Goal: Task Accomplishment & Management: Use online tool/utility

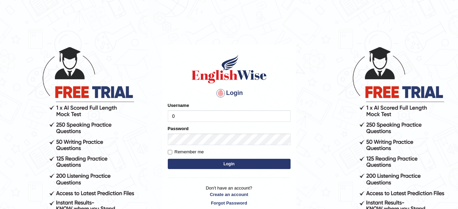
type input "0480474746"
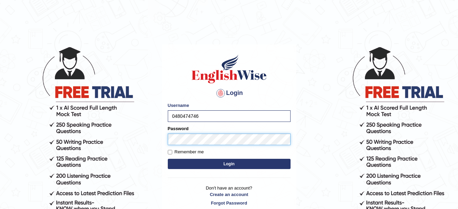
click at [168, 159] on button "Login" at bounding box center [229, 164] width 123 height 10
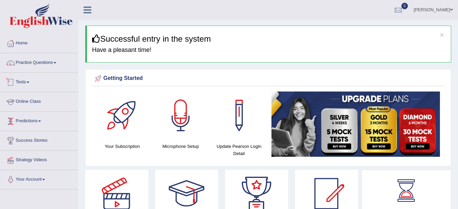
click at [29, 79] on link "Tests" at bounding box center [39, 81] width 78 height 17
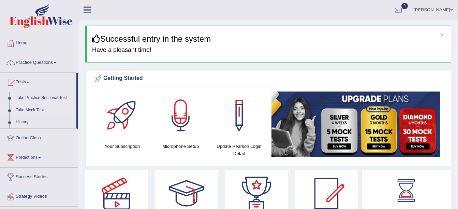
click at [38, 110] on link "Take Mock Test" at bounding box center [45, 110] width 64 height 12
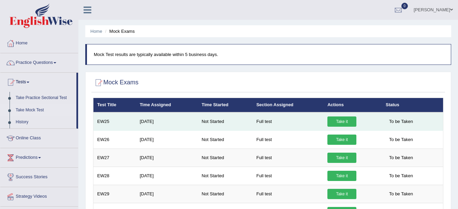
click at [334, 122] on link "Take it" at bounding box center [341, 121] width 29 height 10
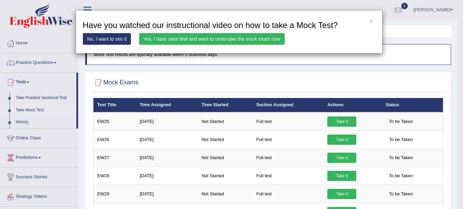
click at [103, 40] on link "No, I want to see it" at bounding box center [107, 39] width 48 height 12
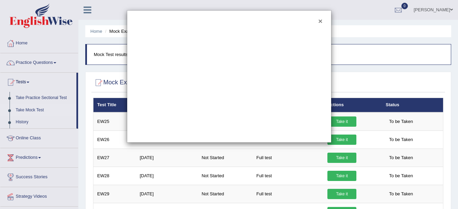
click at [320, 23] on button "×" at bounding box center [320, 20] width 4 height 7
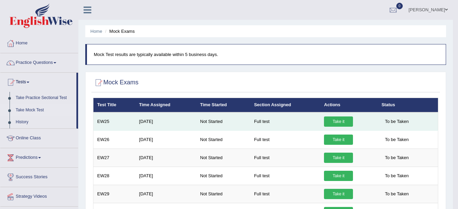
click at [340, 121] on link "Take it" at bounding box center [338, 121] width 29 height 10
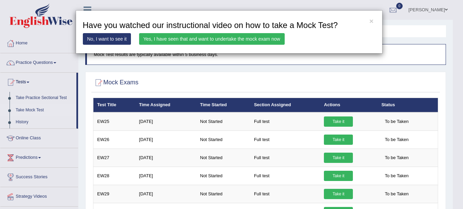
click at [162, 40] on link "Yes, I have seen that and want to undertake the mock exam now" at bounding box center [212, 39] width 146 height 12
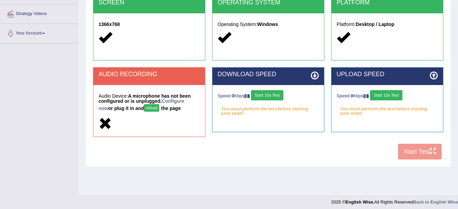
scroll to position [149, 0]
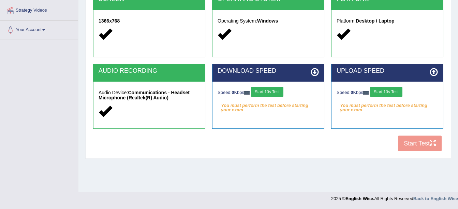
click at [269, 93] on button "Start 10s Test" at bounding box center [267, 92] width 32 height 10
click at [385, 92] on button "Start 10s Test" at bounding box center [386, 92] width 32 height 10
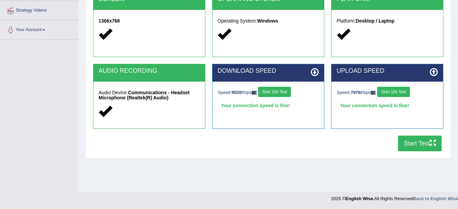
click at [425, 142] on button "Start Test" at bounding box center [420, 143] width 44 height 16
